Goal: Transaction & Acquisition: Download file/media

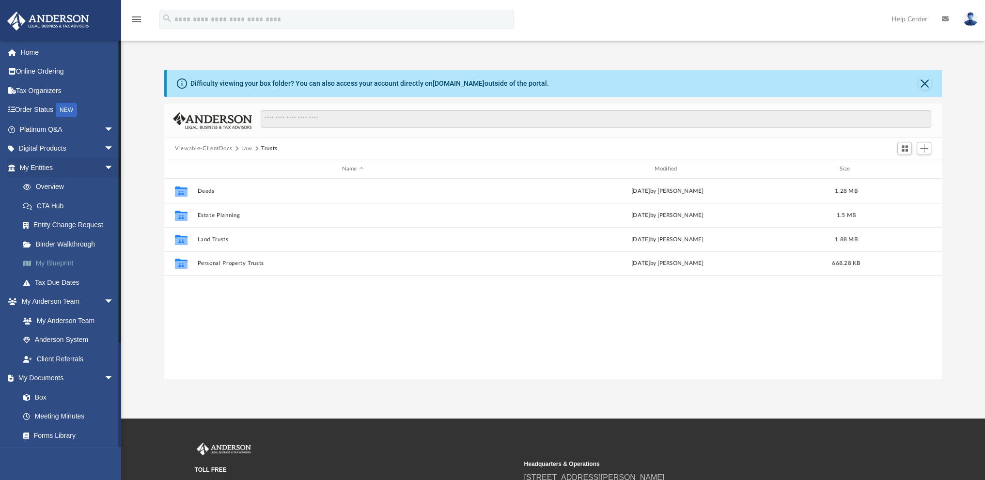
scroll to position [213, 769]
click at [64, 434] on link "Forms Library" at bounding box center [71, 435] width 115 height 19
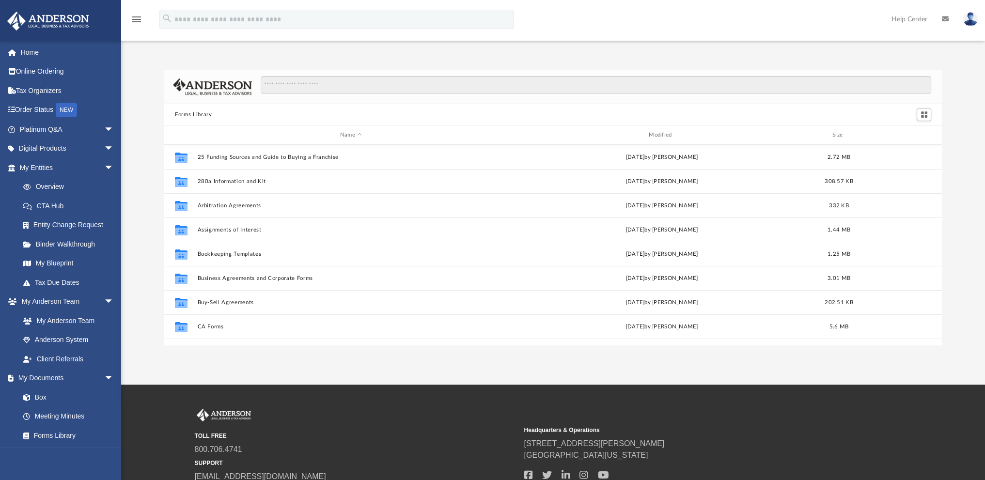
scroll to position [213, 769]
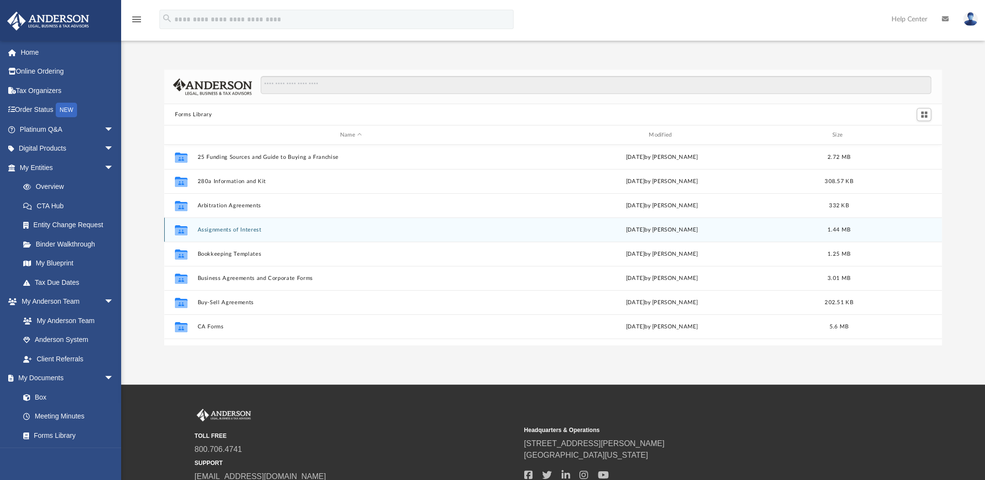
click at [222, 227] on button "Assignments of Interest" at bounding box center [351, 230] width 307 height 6
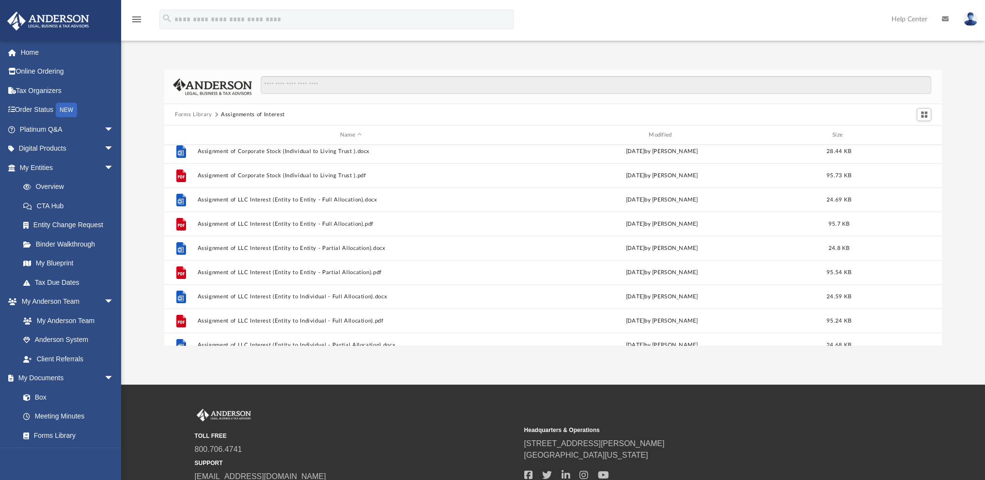
scroll to position [0, 0]
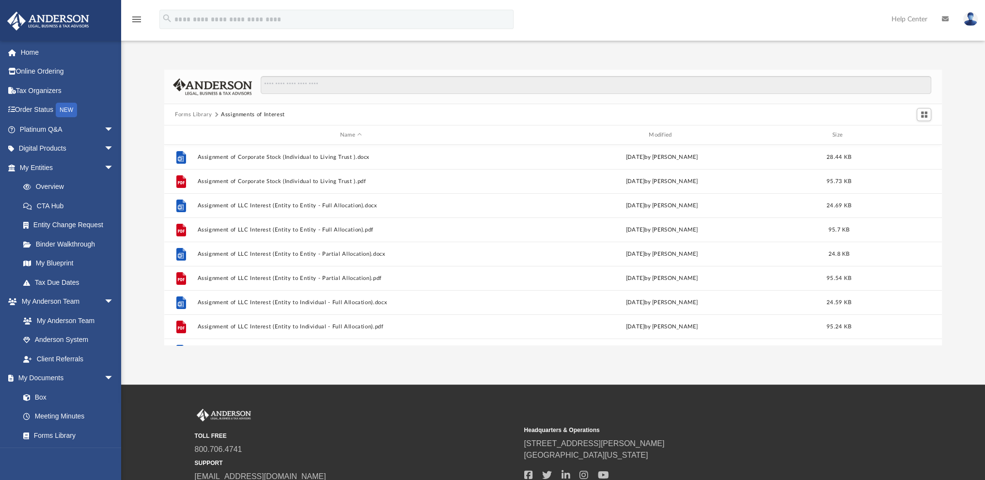
click at [191, 113] on button "Forms Library" at bounding box center [193, 114] width 37 height 9
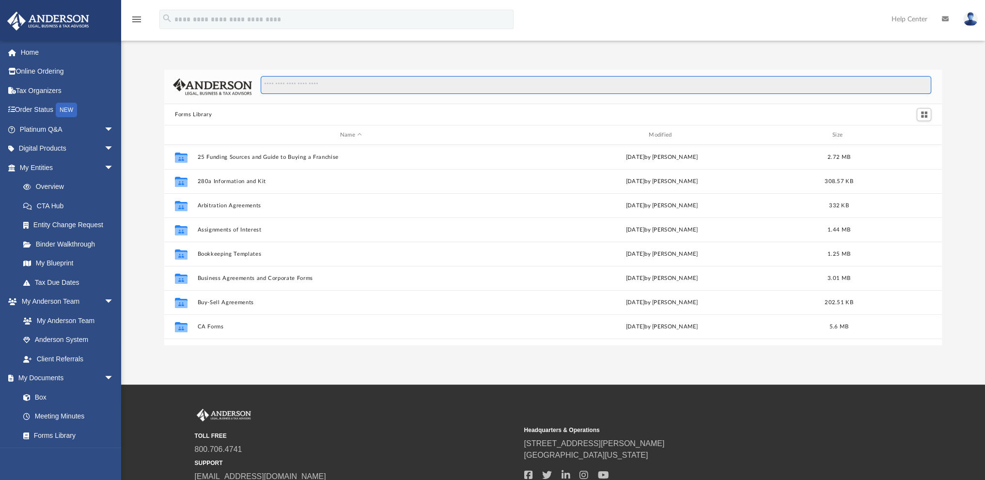
click at [303, 83] on input "Search files and folders" at bounding box center [596, 85] width 670 height 18
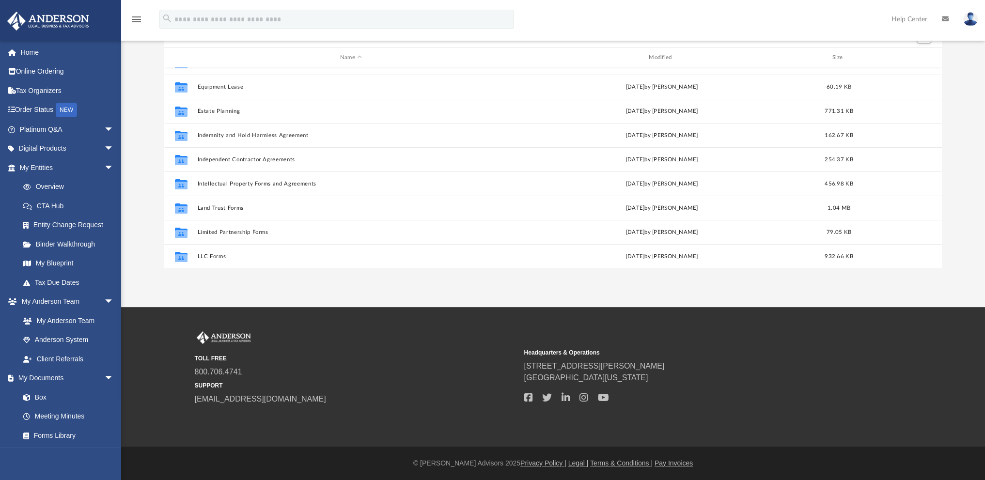
scroll to position [235, 0]
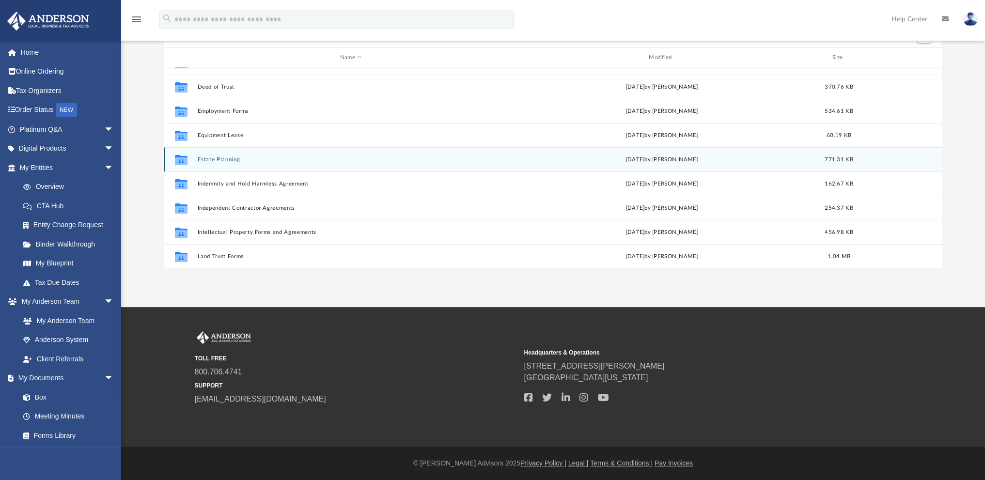
click at [215, 158] on button "Estate Planning" at bounding box center [351, 159] width 307 height 6
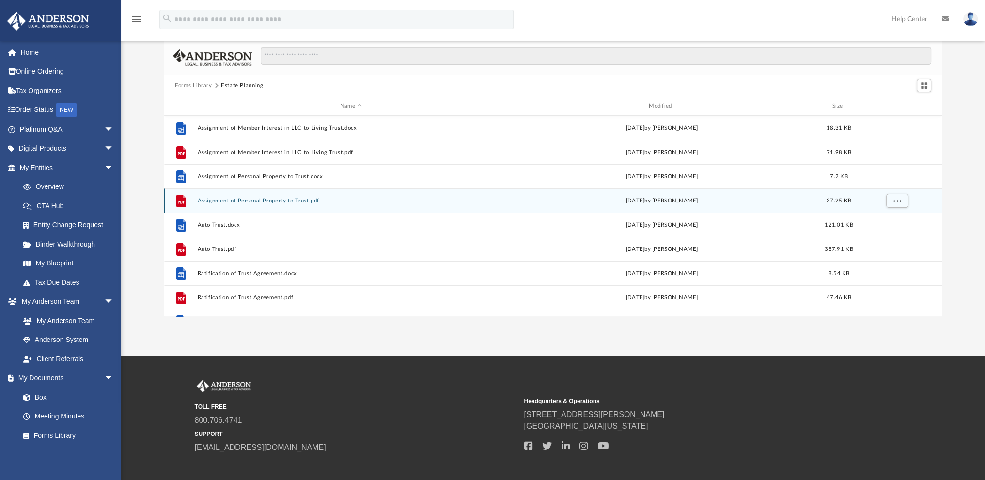
scroll to position [66, 0]
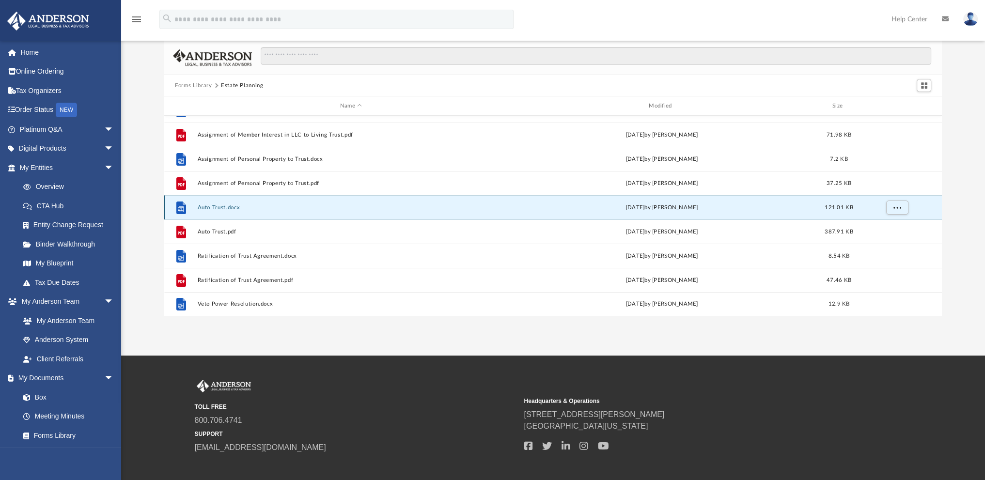
click at [206, 204] on button "Auto Trust.docx" at bounding box center [351, 207] width 307 height 6
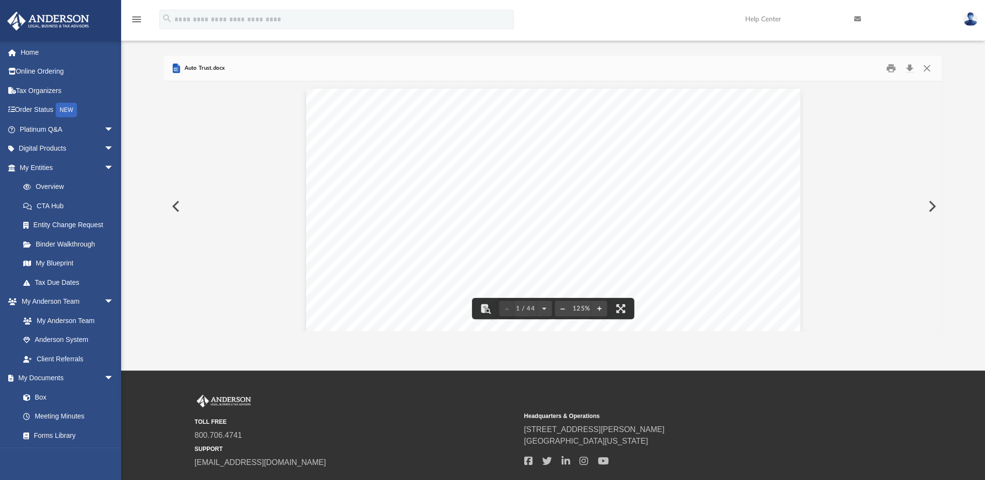
scroll to position [0, 0]
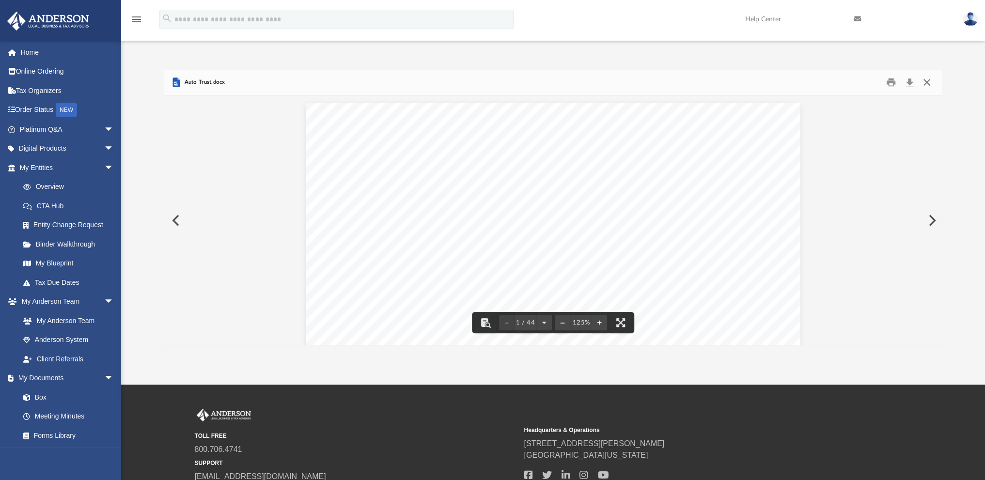
click at [925, 81] on button "Close" at bounding box center [925, 82] width 17 height 15
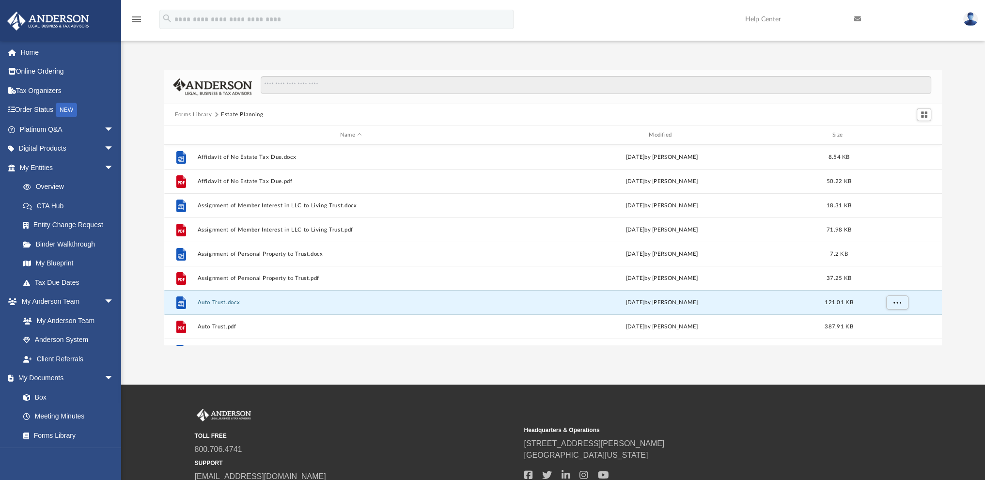
click at [182, 111] on button "Forms Library" at bounding box center [193, 114] width 37 height 9
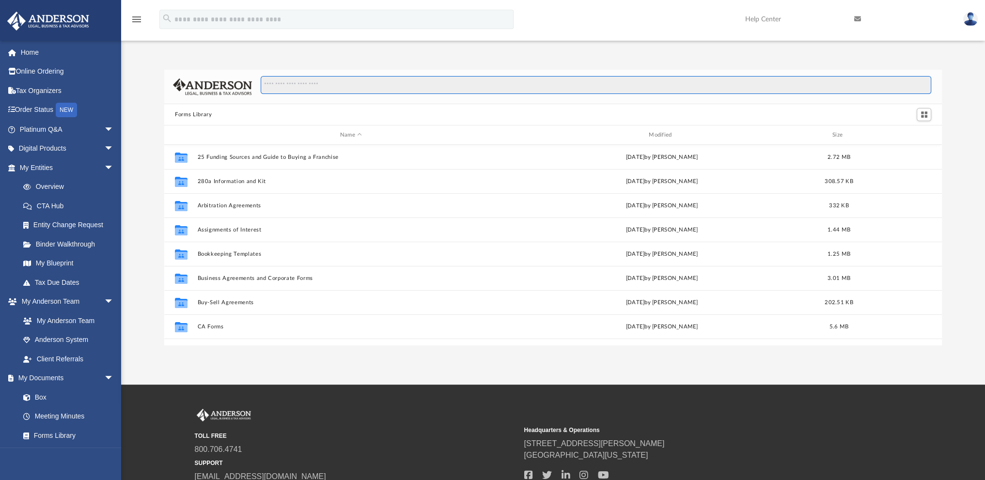
click at [326, 81] on input "Search files and folders" at bounding box center [596, 85] width 670 height 18
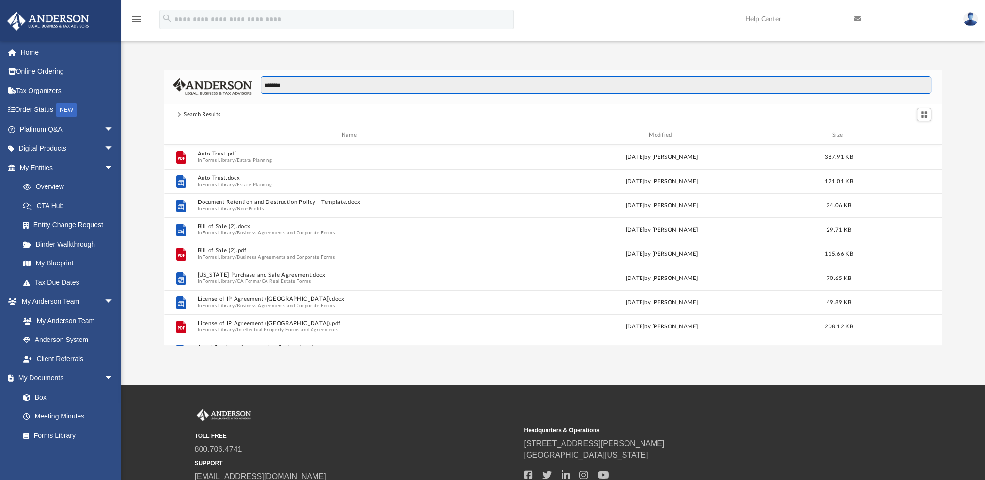
type input "********"
click at [181, 113] on span at bounding box center [179, 115] width 9 height 4
drag, startPoint x: 321, startPoint y: 80, endPoint x: 247, endPoint y: 79, distance: 74.6
click at [247, 79] on div "********" at bounding box center [552, 87] width 777 height 34
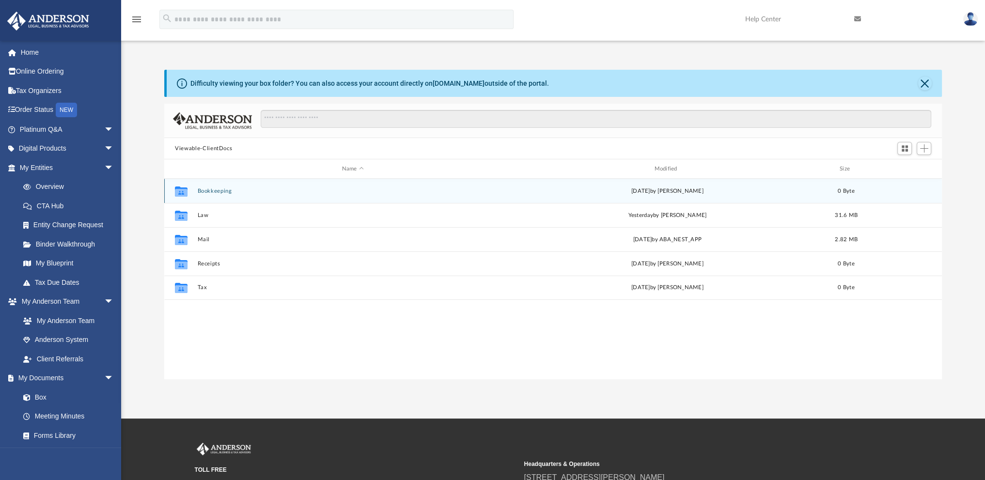
scroll to position [213, 769]
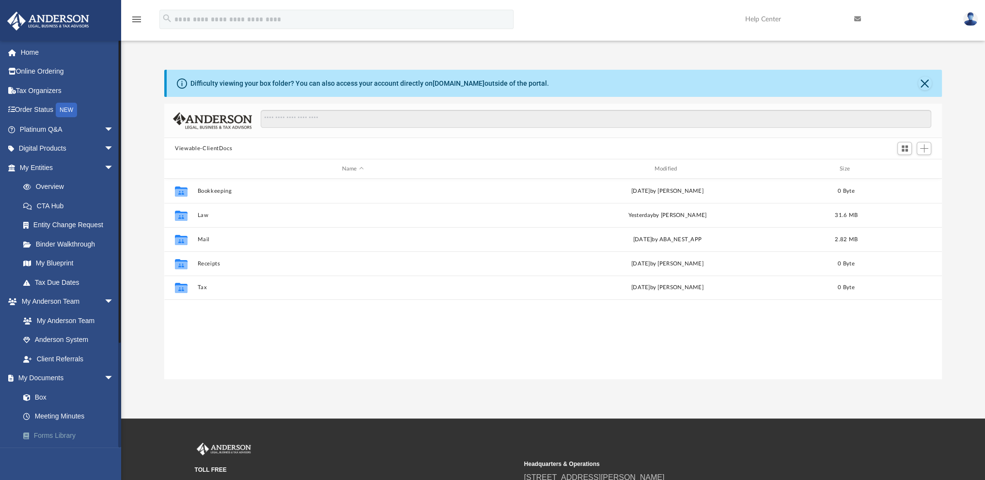
click at [56, 432] on link "Forms Library" at bounding box center [71, 435] width 115 height 19
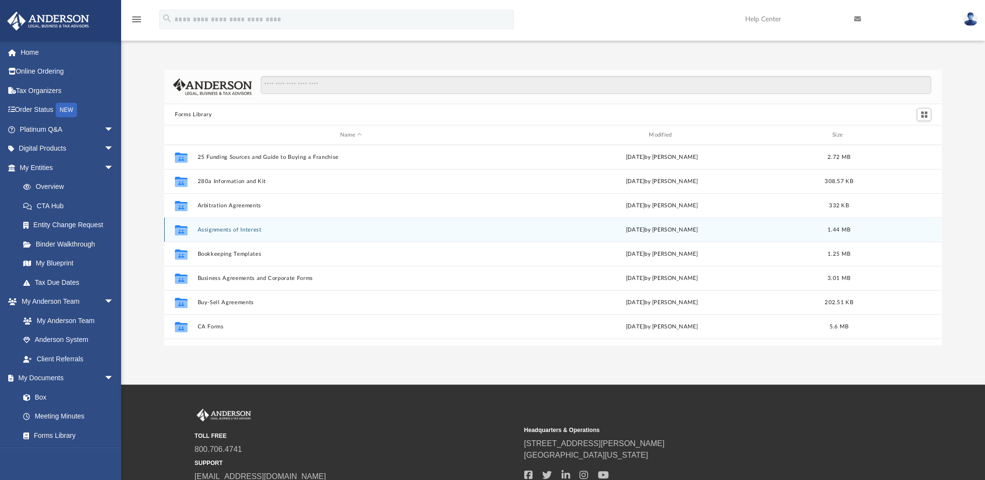
click at [227, 228] on button "Assignments of Interest" at bounding box center [351, 230] width 307 height 6
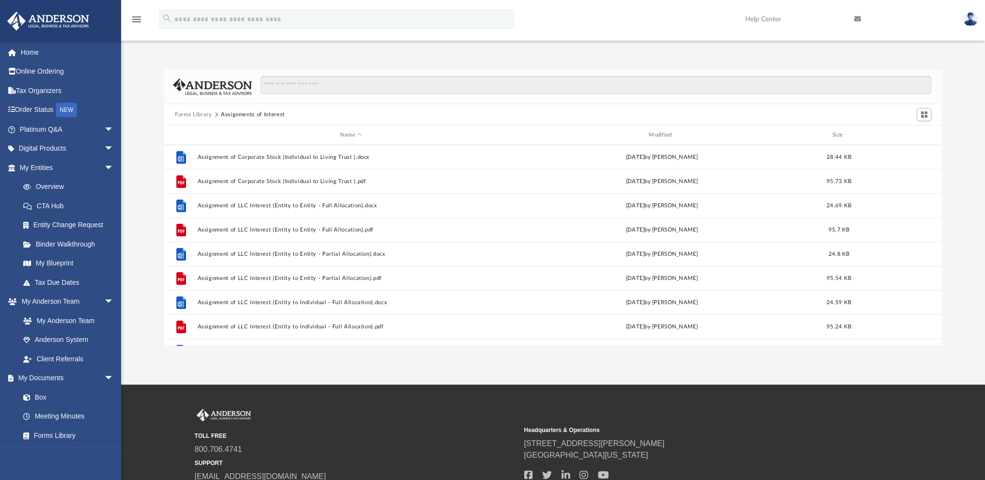
click at [190, 112] on button "Forms Library" at bounding box center [193, 114] width 37 height 9
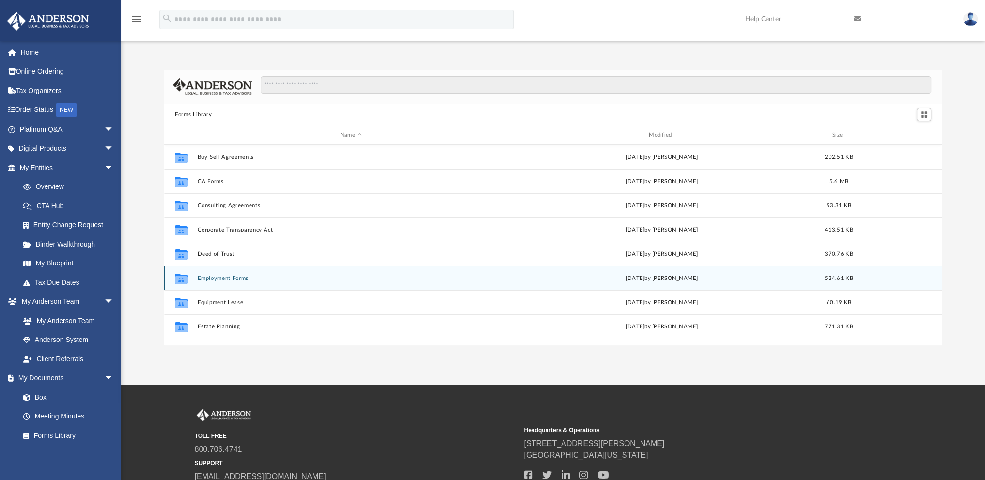
scroll to position [194, 0]
click at [221, 274] on div "Collaborated Folder Estate Planning [DATE] by [PERSON_NAME] 771.31 KB" at bounding box center [552, 278] width 777 height 24
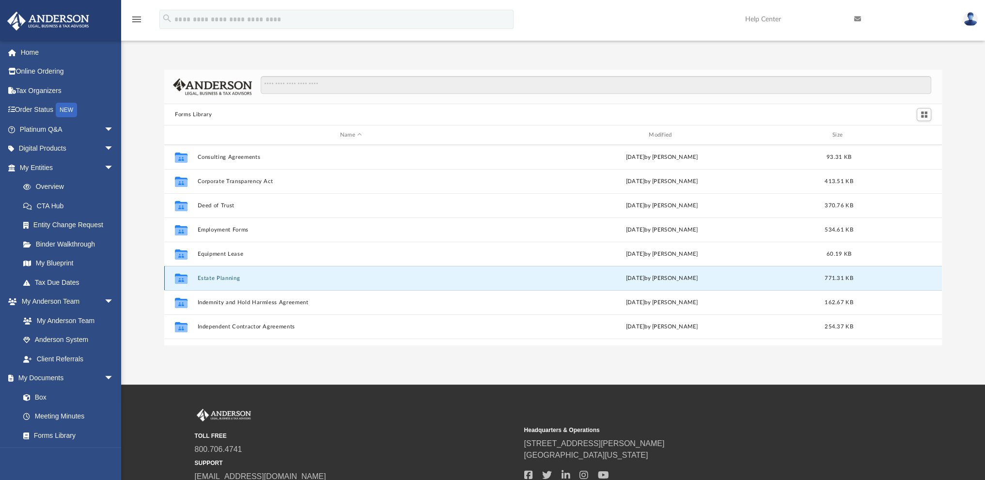
click at [211, 277] on button "Estate Planning" at bounding box center [351, 278] width 307 height 6
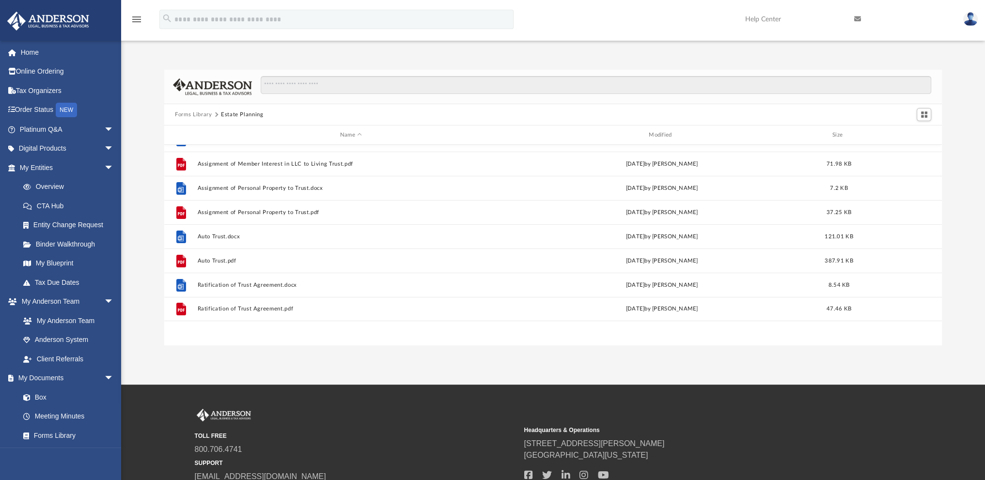
scroll to position [0, 0]
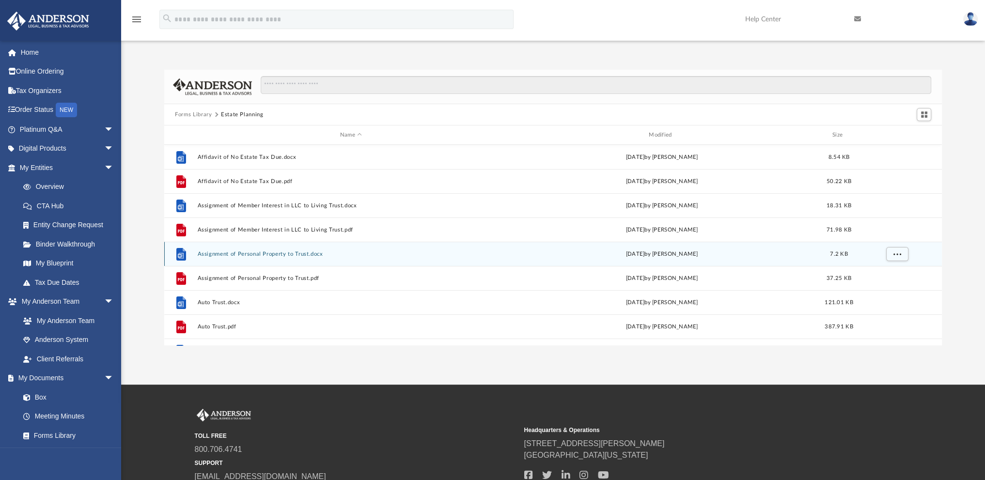
click at [253, 253] on button "Assignment of Personal Property to Trust.docx" at bounding box center [351, 254] width 307 height 6
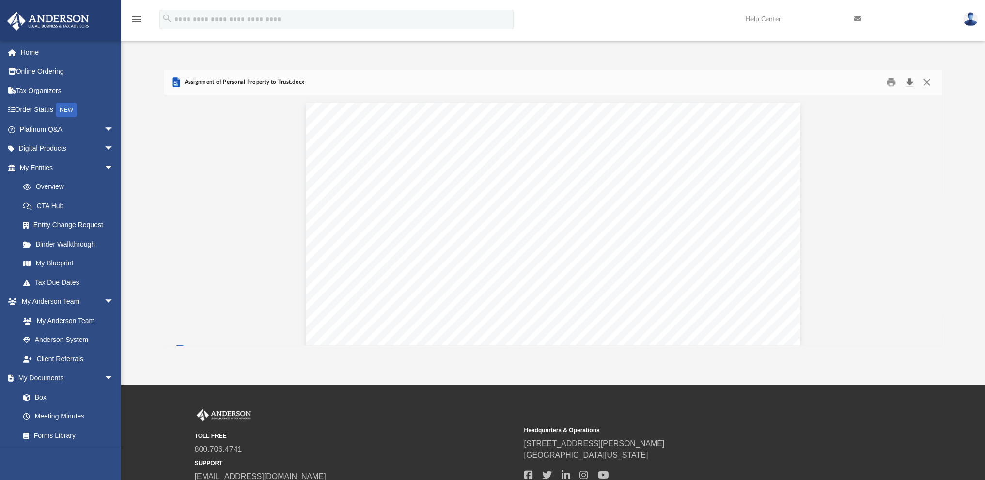
click at [908, 81] on button "Download" at bounding box center [908, 82] width 17 height 15
